Goal: Complete application form

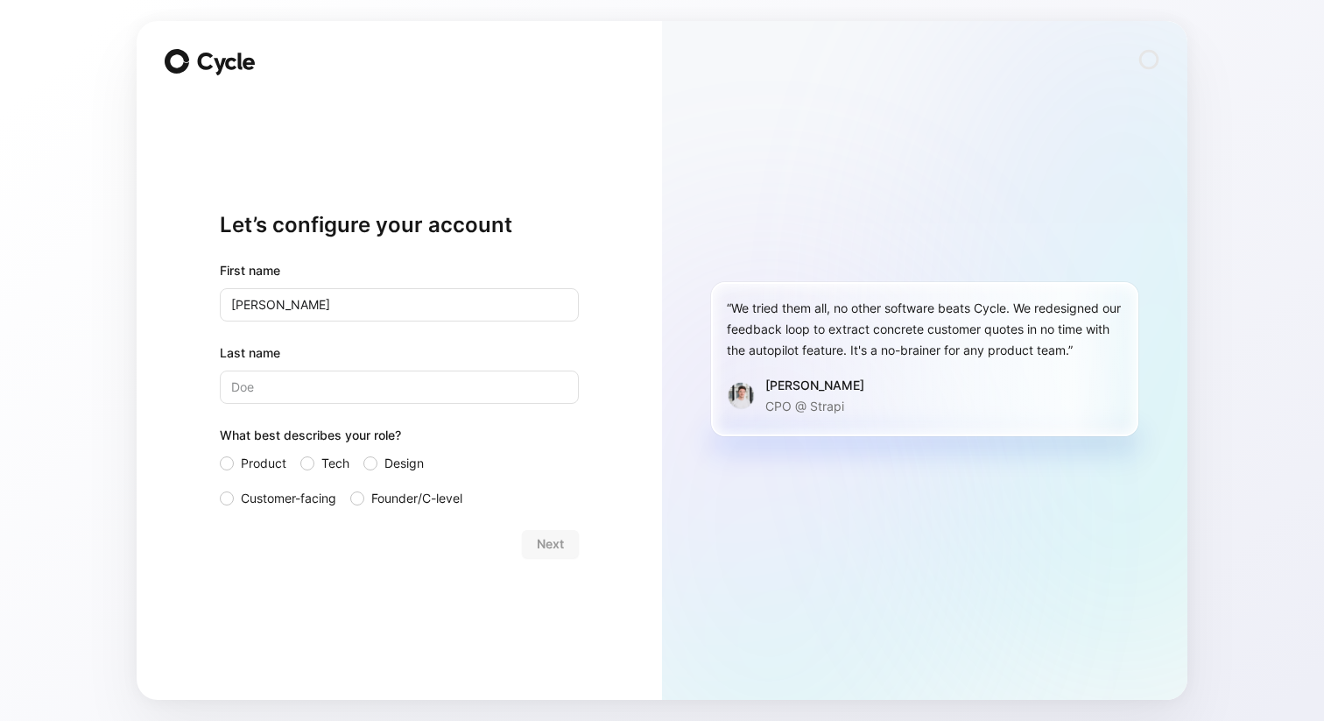
type input "[PERSON_NAME]"
type input "Batra"
click at [535, 526] on form "First name [PERSON_NAME] Last name [PERSON_NAME] What best describes your role?…" at bounding box center [399, 409] width 359 height 298
click at [547, 540] on div "Next" at bounding box center [399, 544] width 359 height 28
click at [260, 496] on span "Customer-facing" at bounding box center [288, 498] width 95 height 21
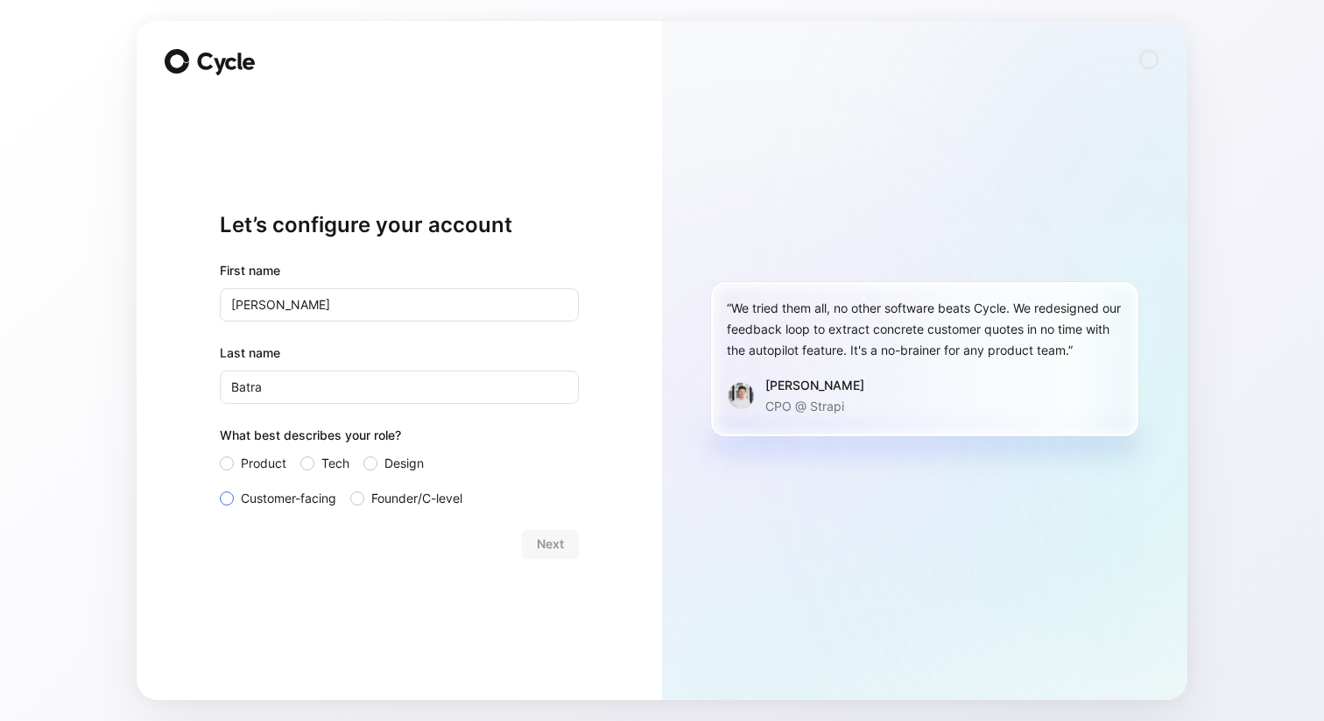
click at [222, 499] on div at bounding box center [227, 498] width 14 height 14
click at [220, 488] on input "Customer-facing" at bounding box center [220, 488] width 0 height 0
click at [237, 462] on label "Product" at bounding box center [253, 463] width 67 height 21
click at [223, 464] on div at bounding box center [227, 463] width 14 height 14
click at [220, 453] on input "Product" at bounding box center [220, 453] width 0 height 0
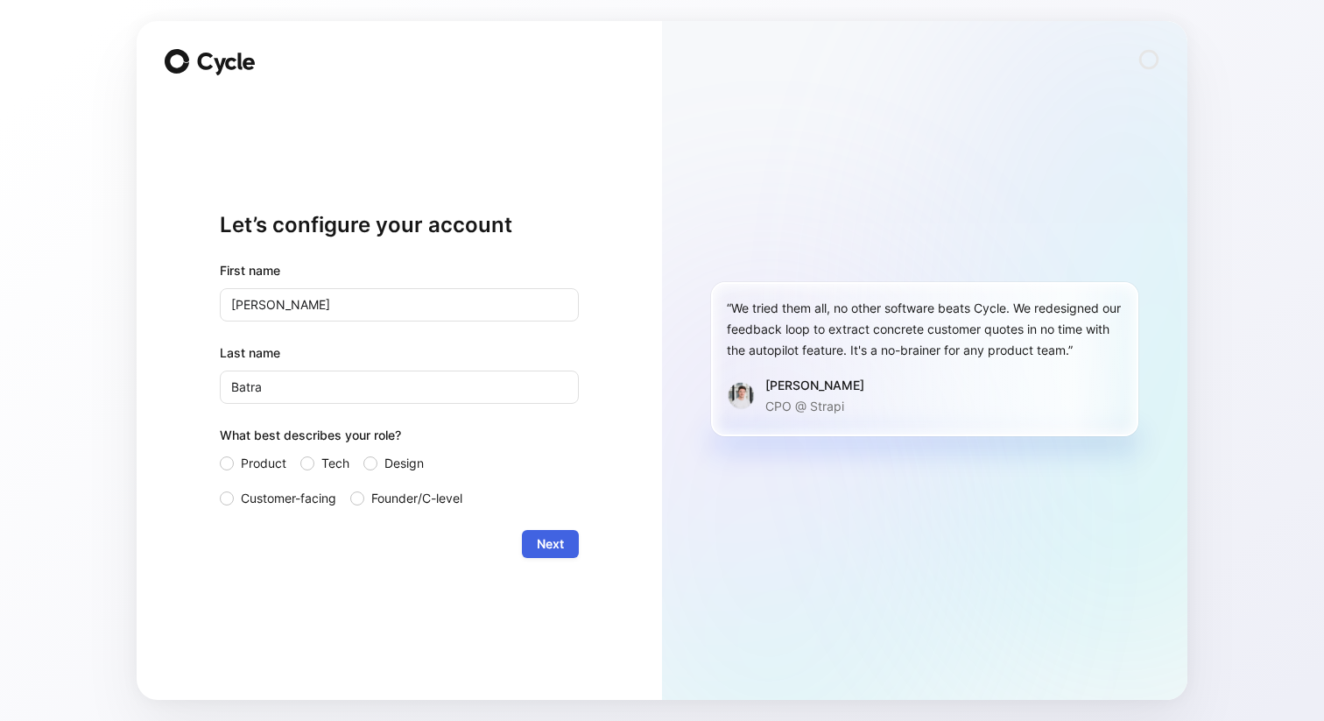
click at [538, 541] on span "Next" at bounding box center [550, 543] width 27 height 21
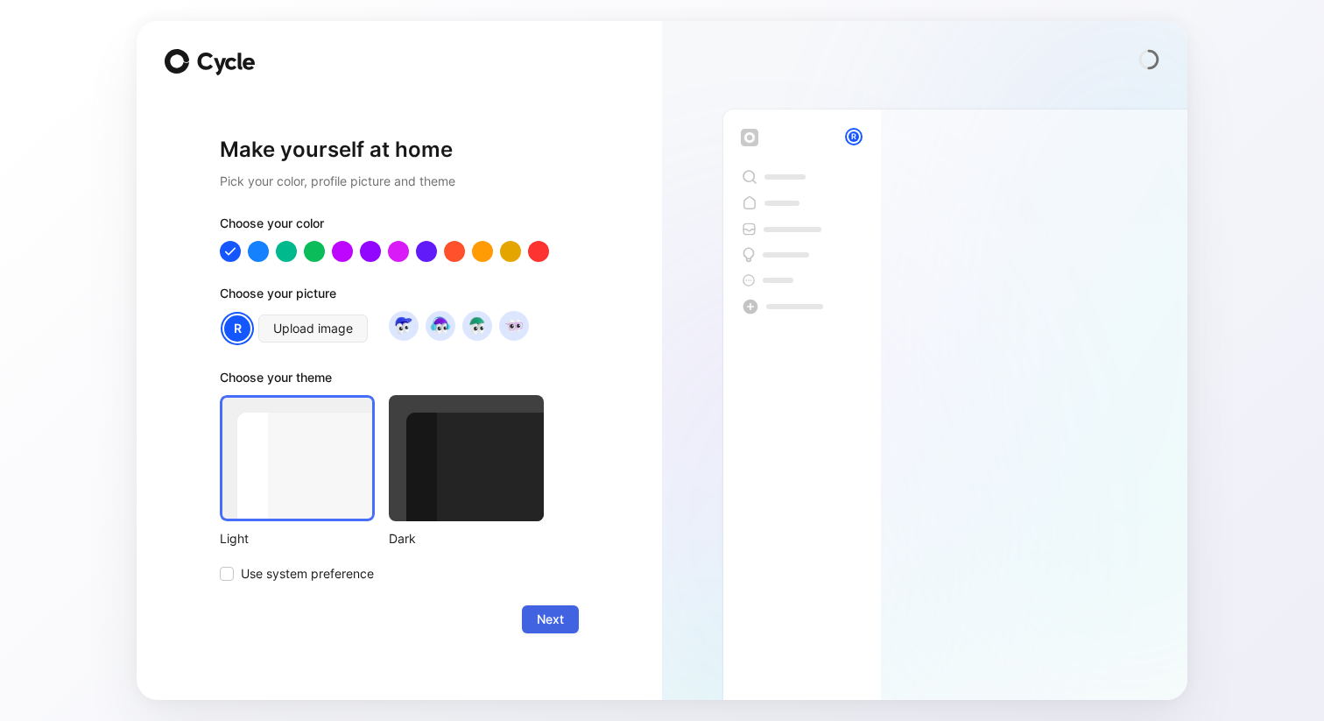
click at [541, 625] on span "Next" at bounding box center [550, 619] width 27 height 21
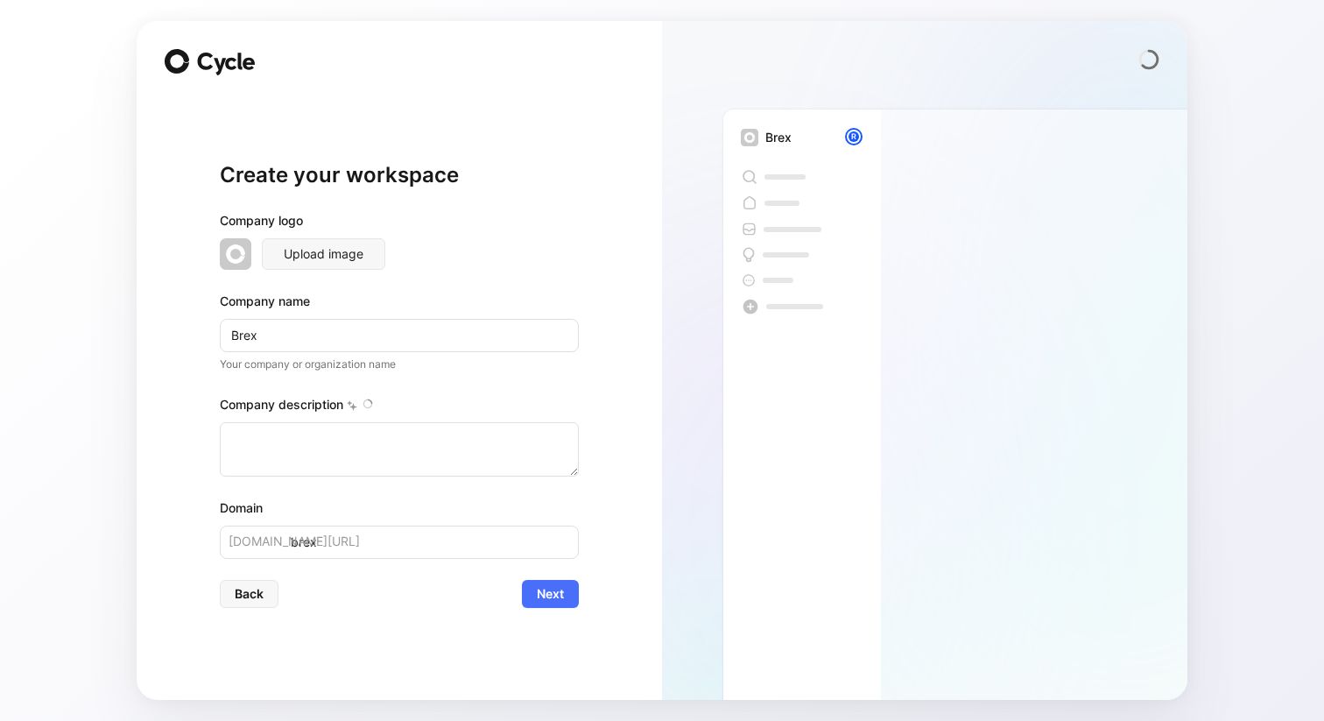
type textarea "Brex is a financial technology company founded in [DATE] by [PERSON_NAME] and […"
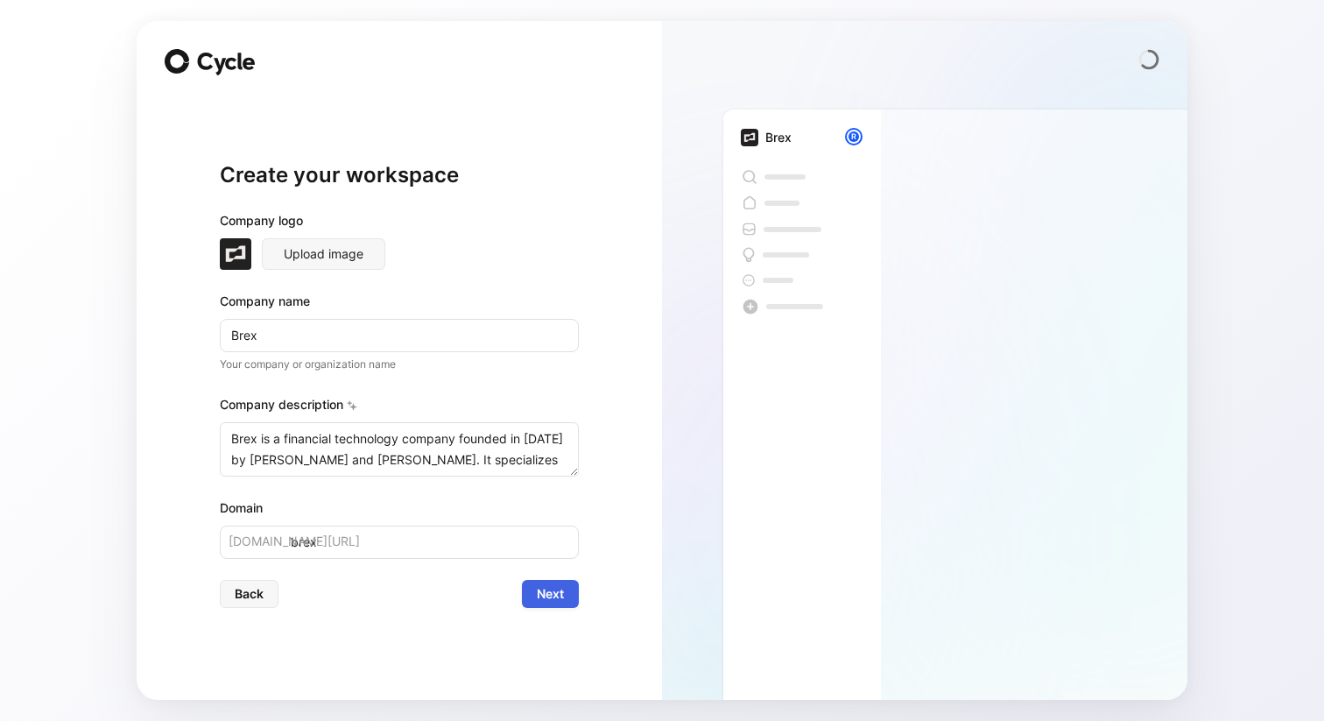
click at [551, 593] on span "Next" at bounding box center [550, 593] width 27 height 21
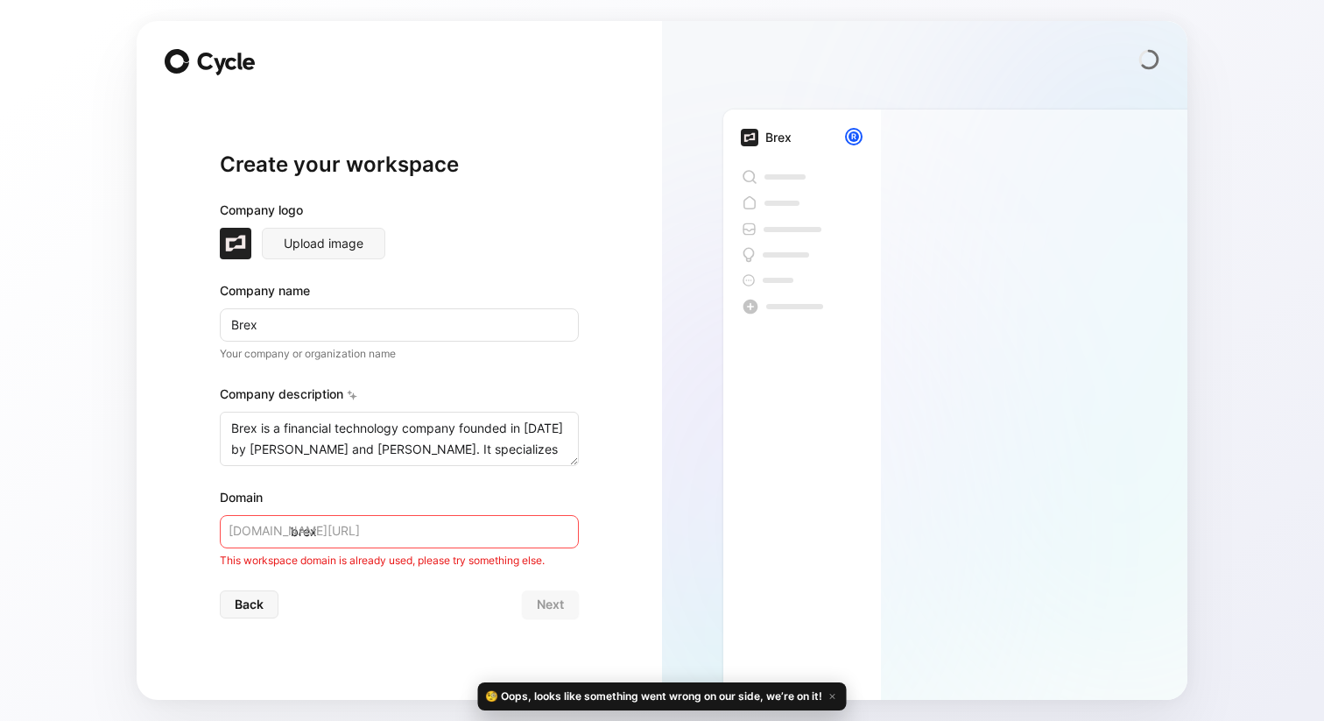
scroll to position [336, 0]
